Goal: Find contact information

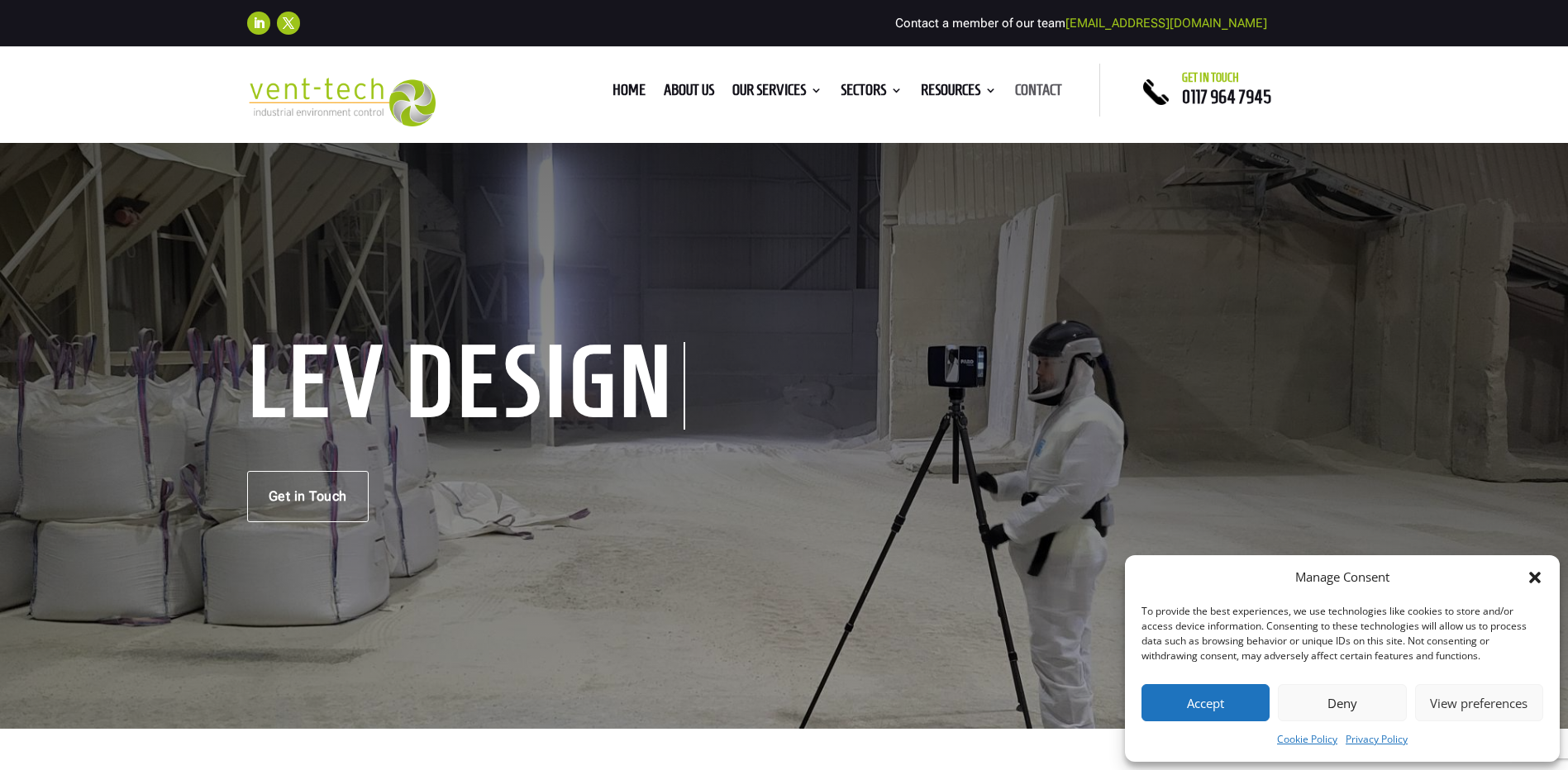
click at [1037, 89] on link "Contact" at bounding box center [1038, 93] width 47 height 18
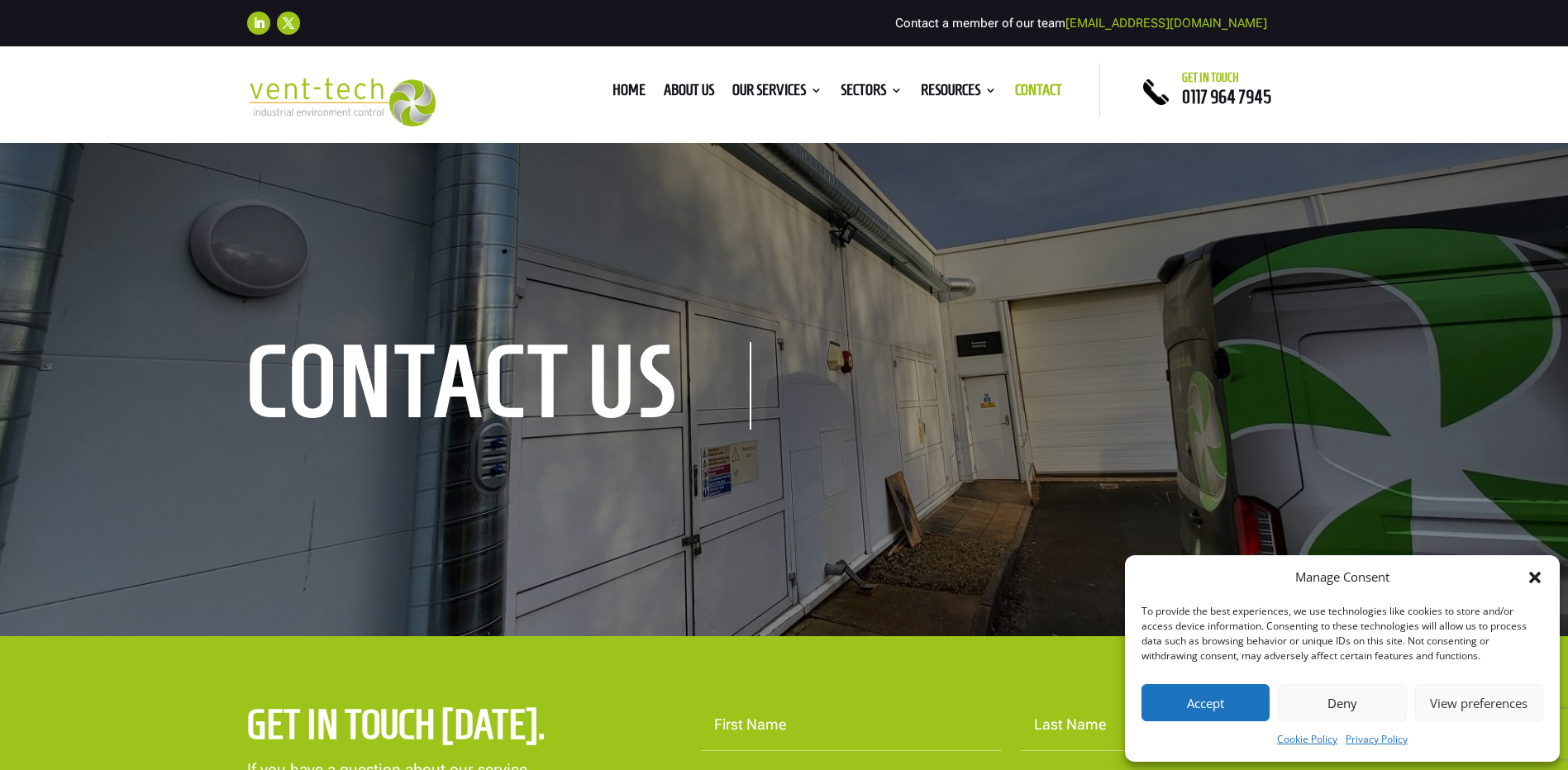
click at [1538, 579] on icon "Close dialog" at bounding box center [1535, 578] width 12 height 12
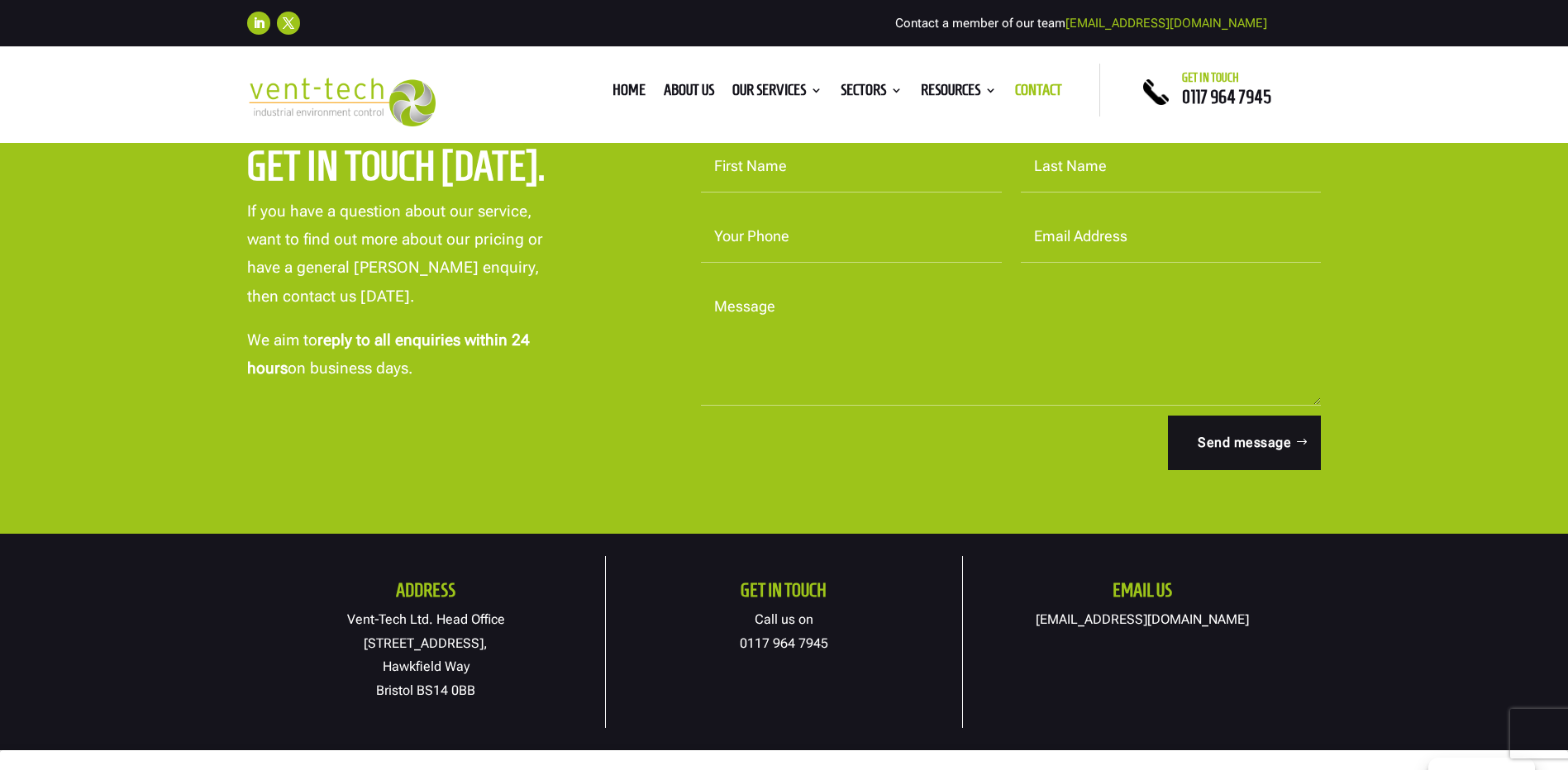
scroll to position [662, 0]
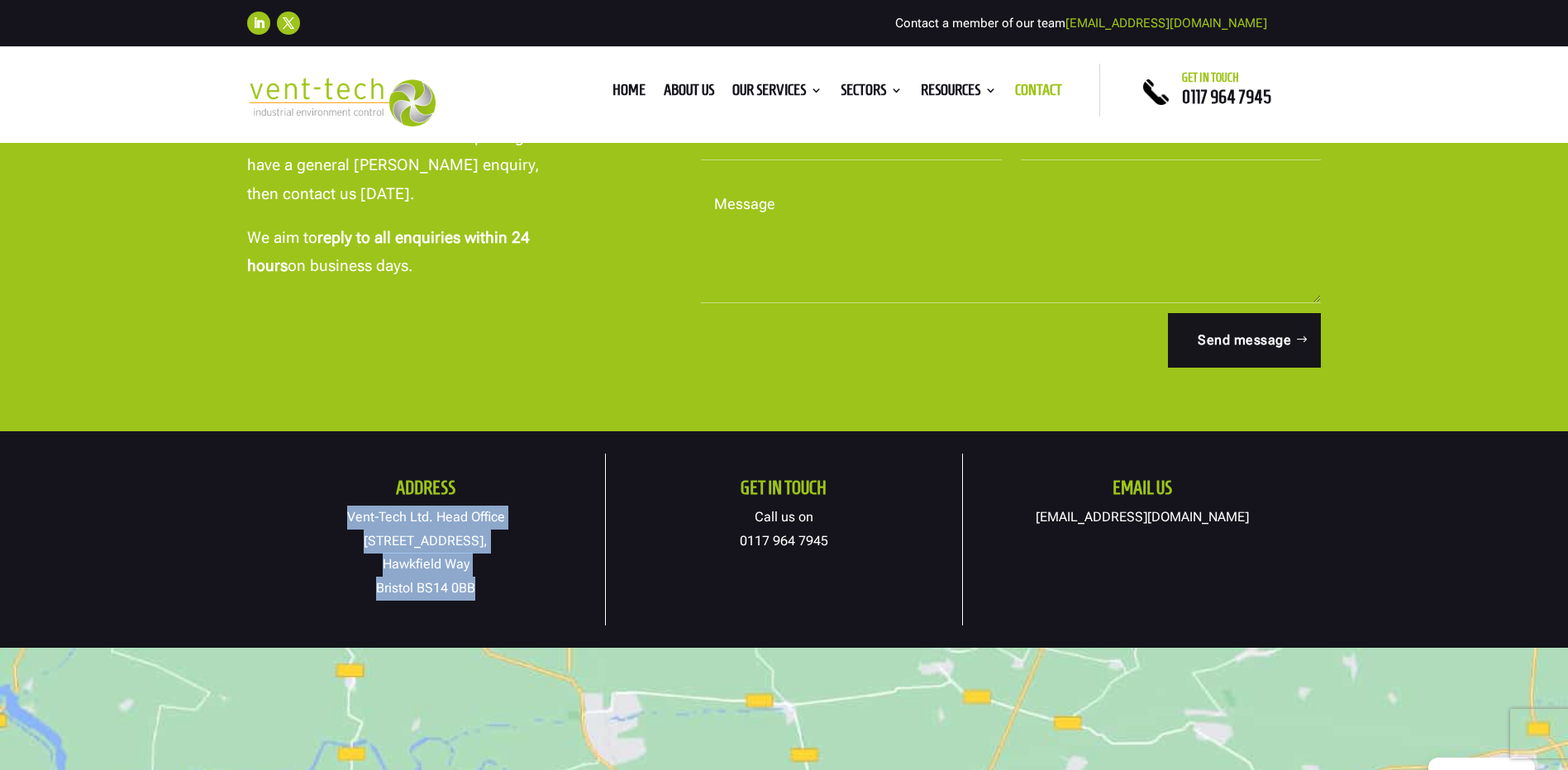
drag, startPoint x: 345, startPoint y: 513, endPoint x: 495, endPoint y: 581, distance: 164.7
click at [495, 581] on p "Vent-Tech Ltd. Head Office 19A Osprey Court, Hawkfield Way Bristol BS14 0BB" at bounding box center [426, 553] width 358 height 95
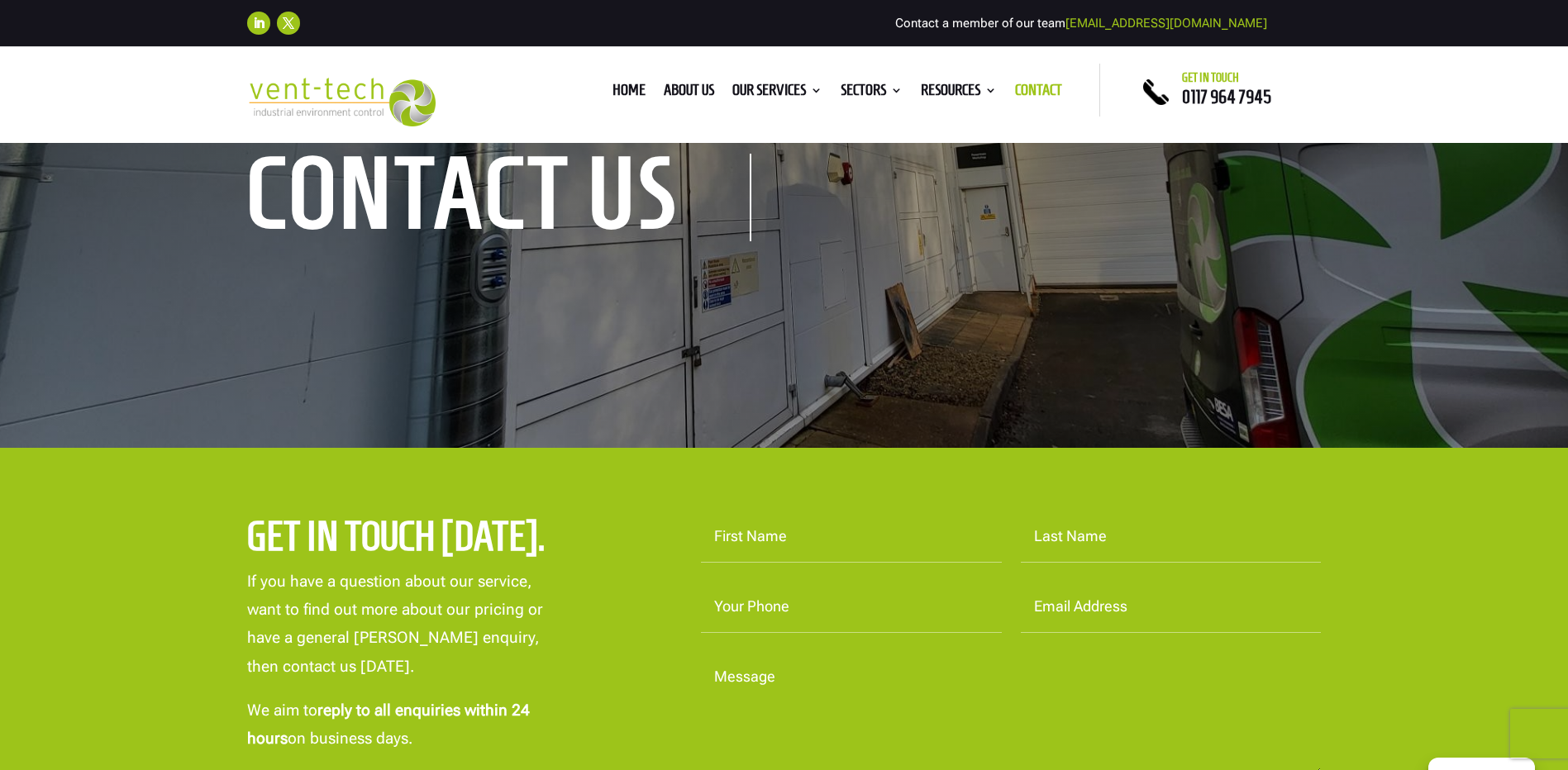
scroll to position [165, 0]
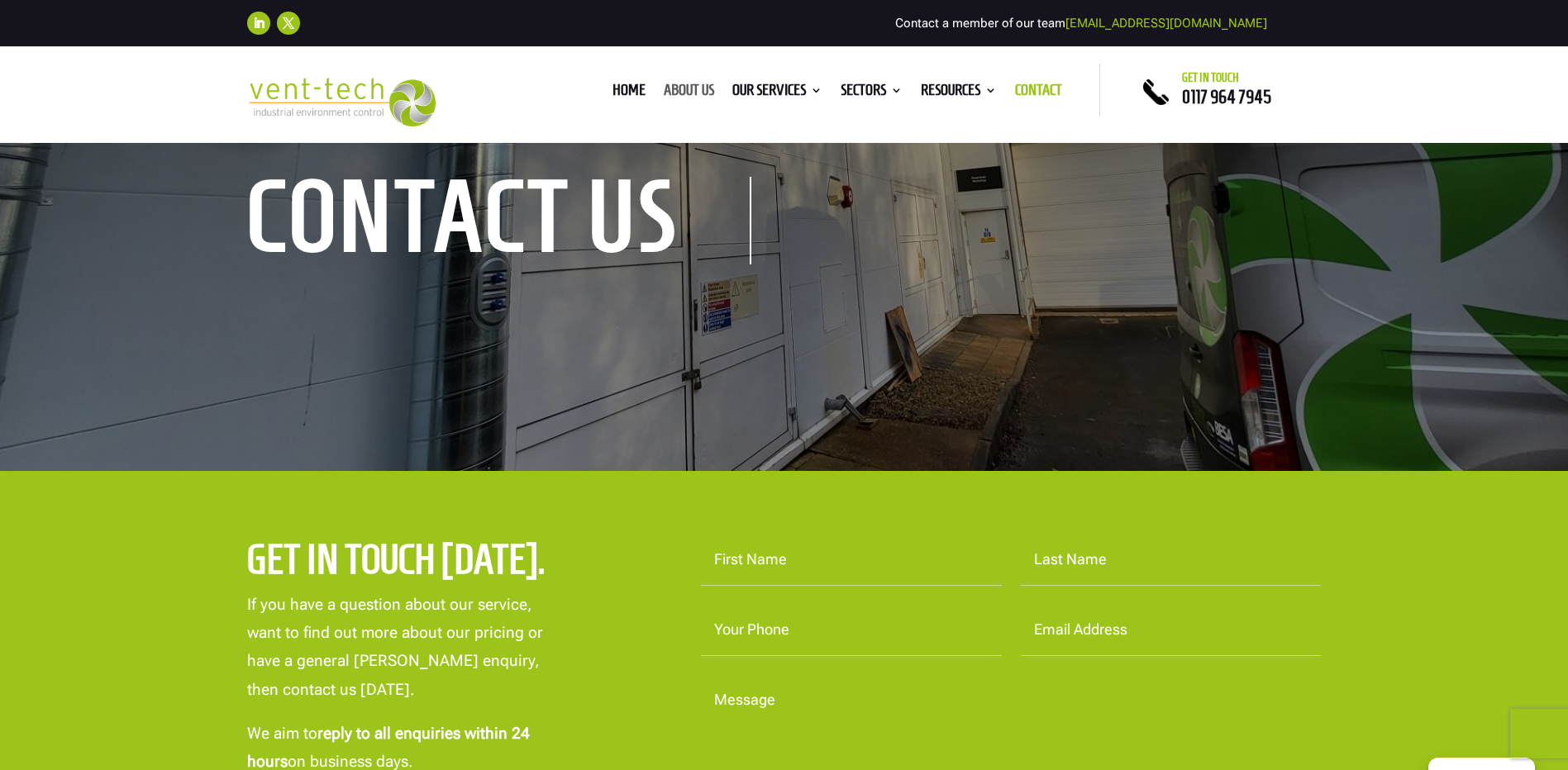
click at [687, 86] on link "About us" at bounding box center [689, 93] width 50 height 18
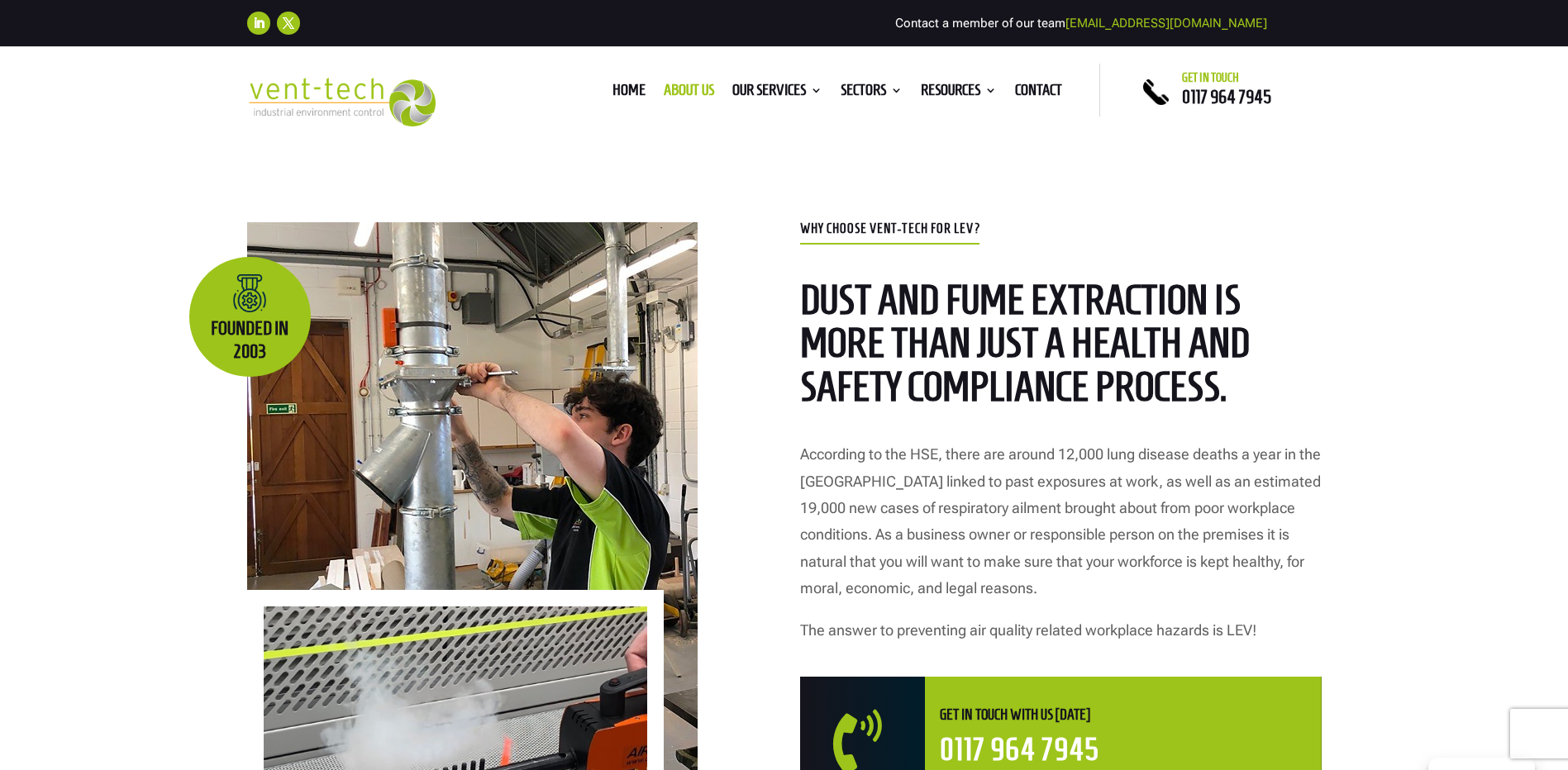
scroll to position [578, 0]
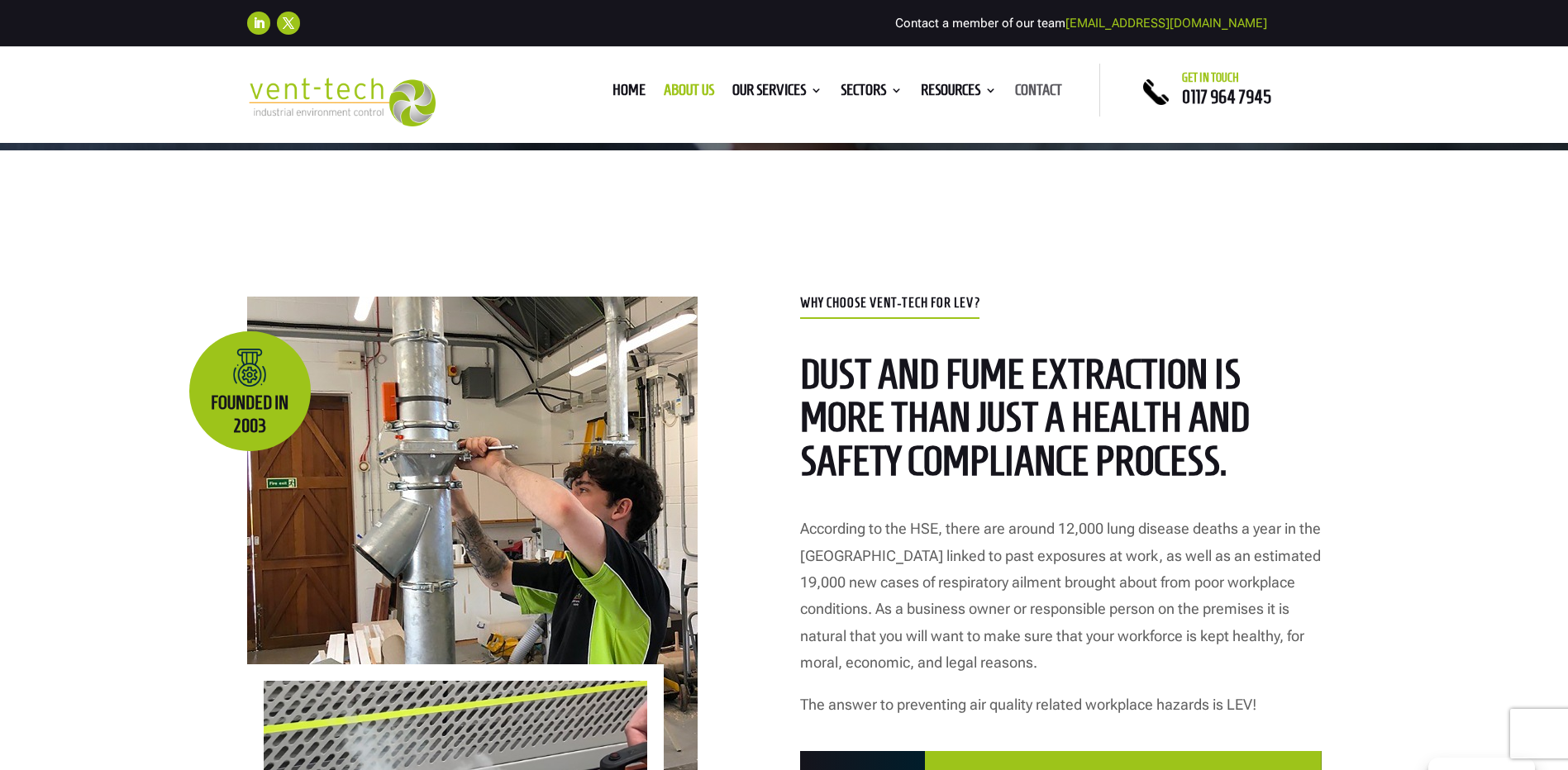
click at [1050, 85] on link "Contact" at bounding box center [1038, 93] width 47 height 18
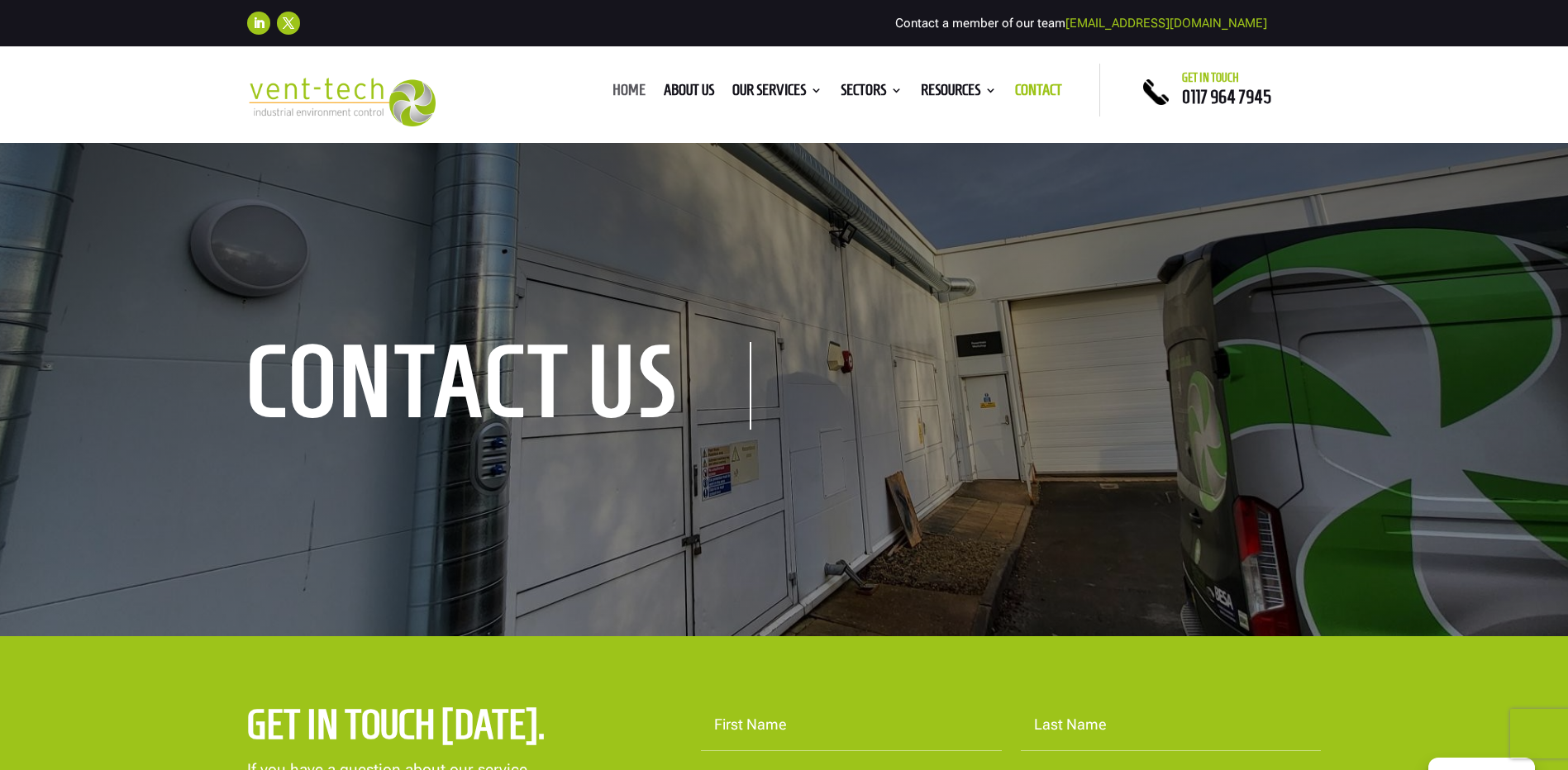
click at [623, 84] on link "Home" at bounding box center [629, 93] width 33 height 18
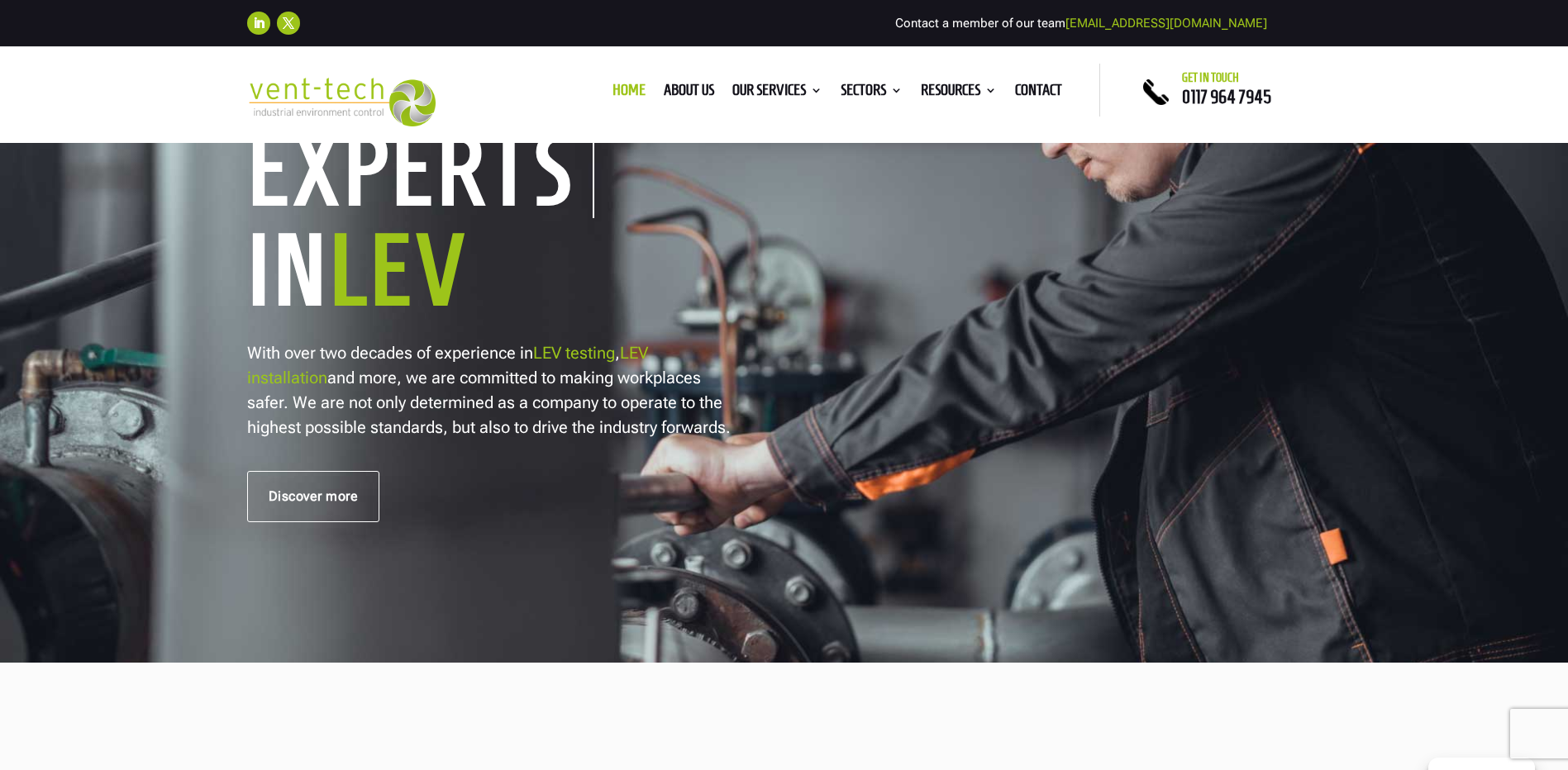
scroll to position [331, 0]
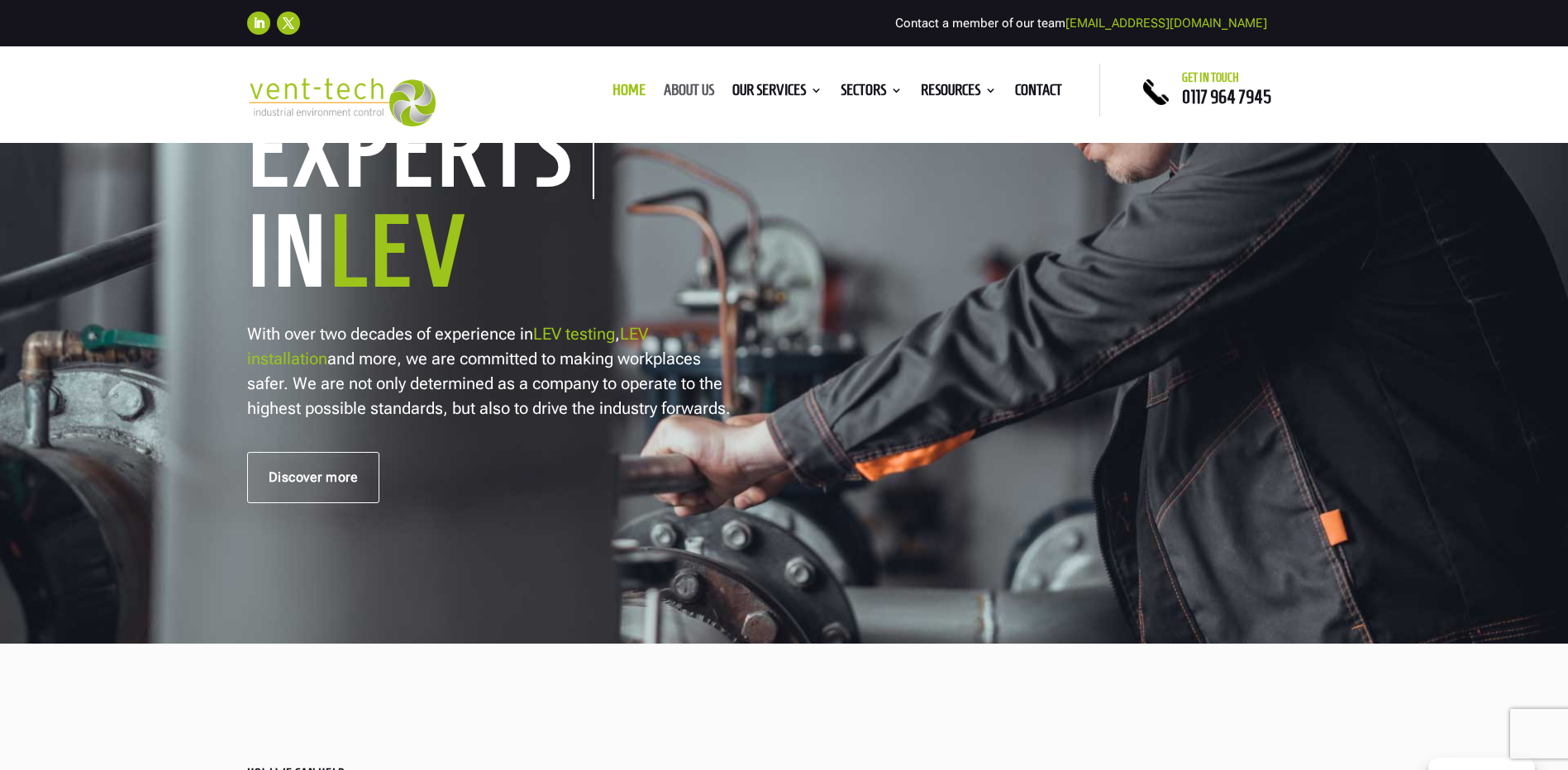
click at [682, 84] on link "About us" at bounding box center [689, 93] width 50 height 18
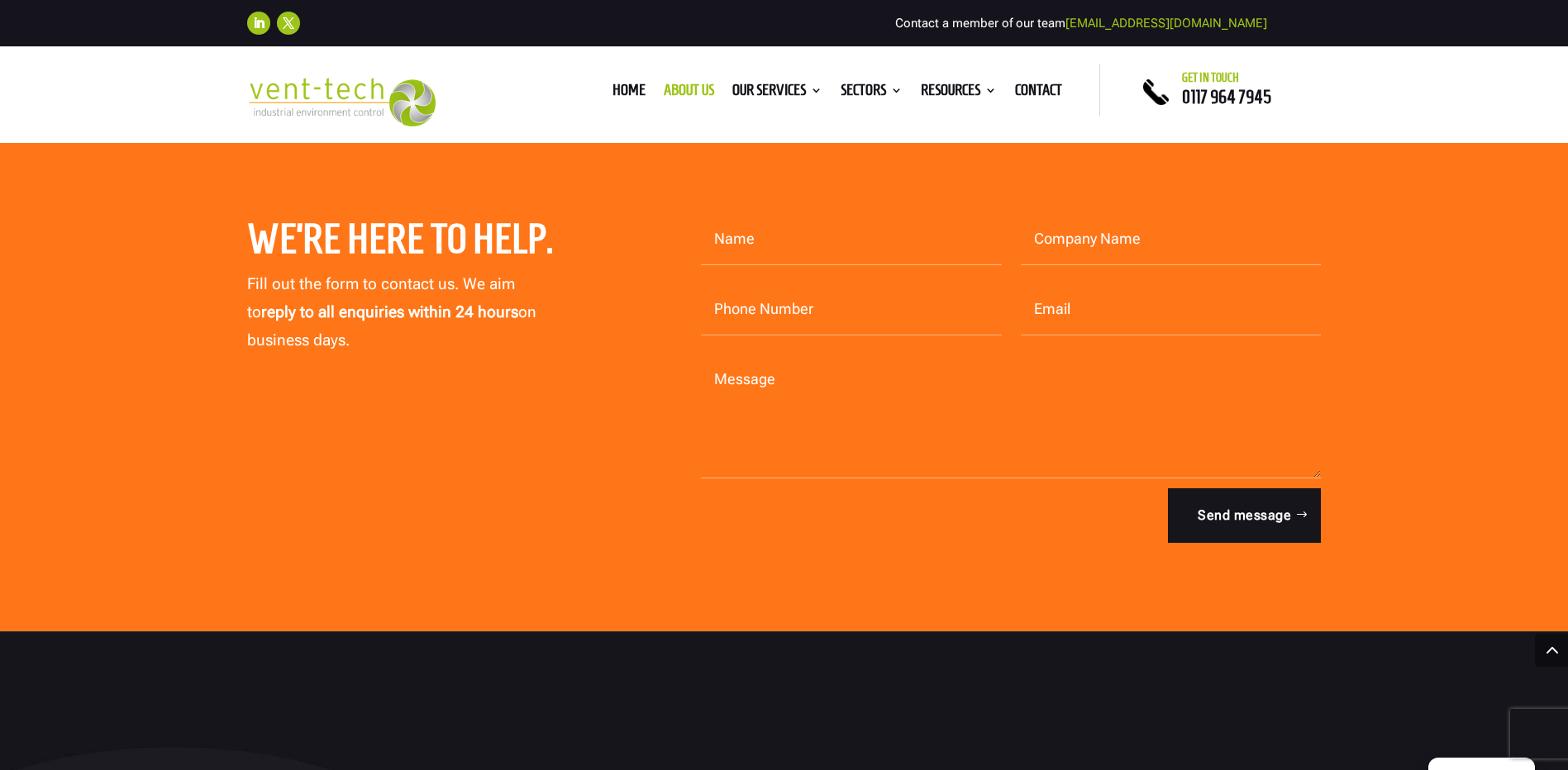
scroll to position [4629, 0]
